Goal: Information Seeking & Learning: Learn about a topic

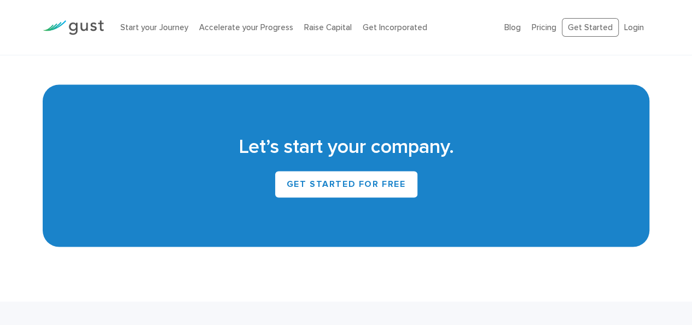
scroll to position [5017, 0]
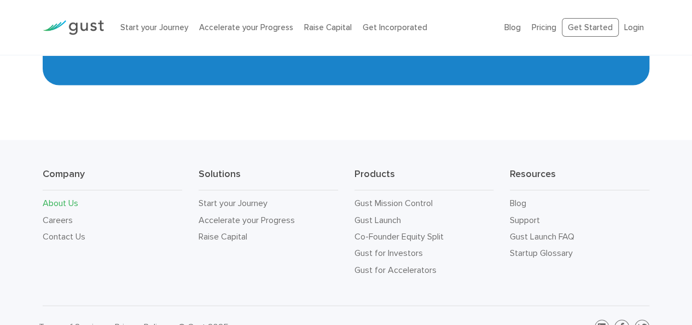
click at [57, 197] on link "About Us" at bounding box center [61, 202] width 36 height 10
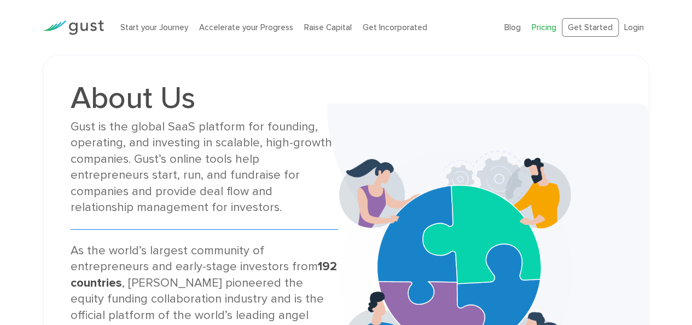
click at [541, 26] on link "Pricing" at bounding box center [544, 27] width 25 height 10
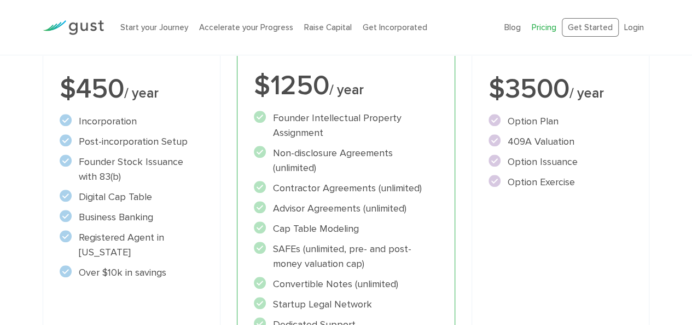
scroll to position [241, 0]
